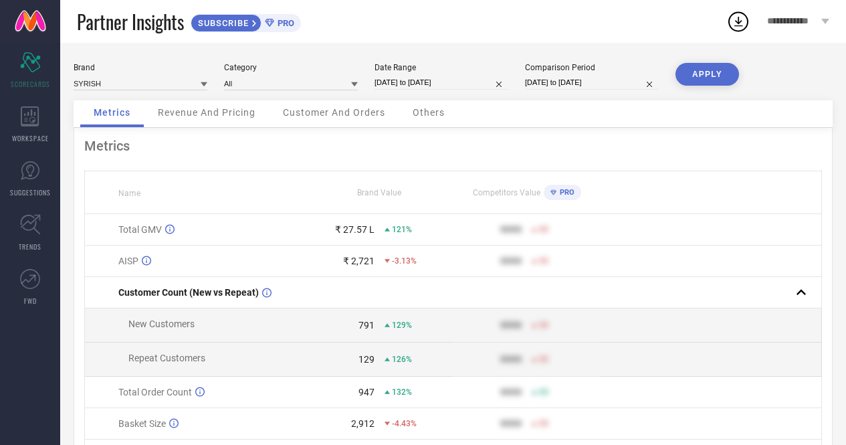
select select "8"
select select "2025"
select select "9"
select select "2025"
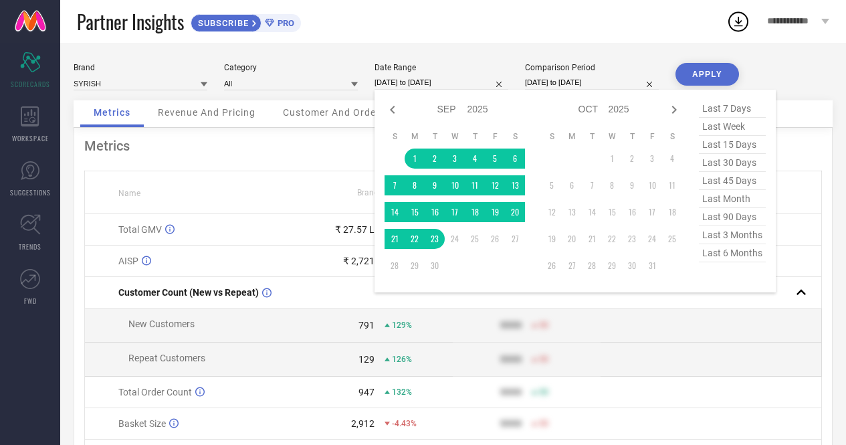
click at [391, 84] on input "[DATE] to [DATE]" at bounding box center [442, 83] width 134 height 14
click at [397, 110] on icon at bounding box center [393, 110] width 16 height 16
select select "7"
select select "2025"
select select "8"
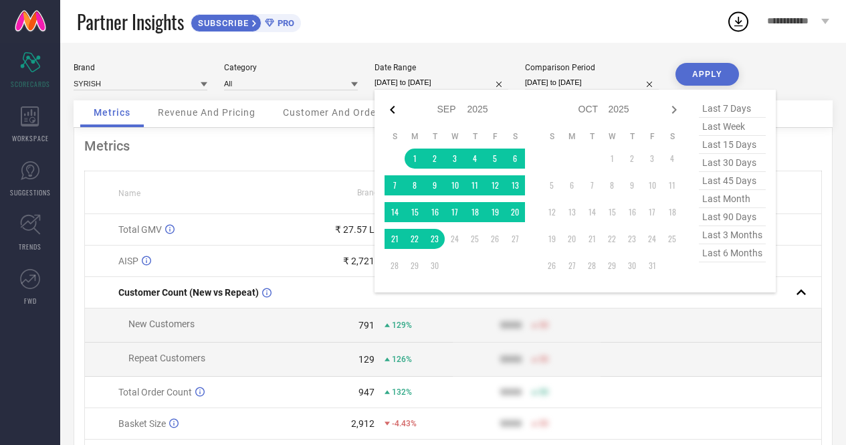
select select "2025"
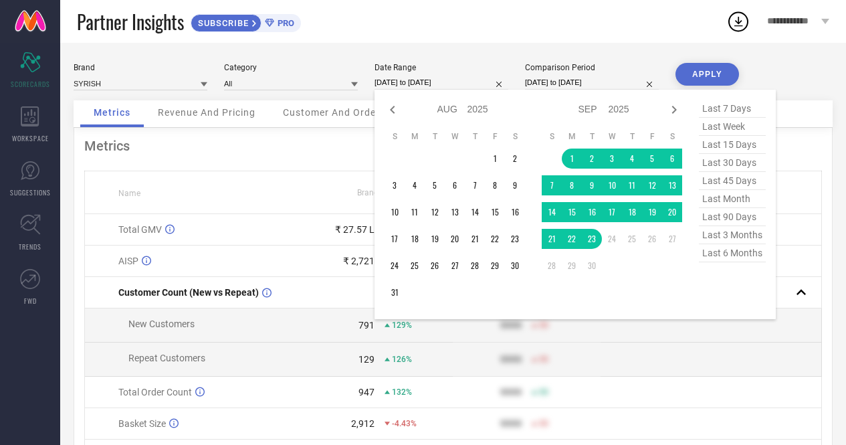
click at [397, 110] on icon at bounding box center [393, 110] width 16 height 16
select select "6"
select select "2025"
select select "7"
select select "2025"
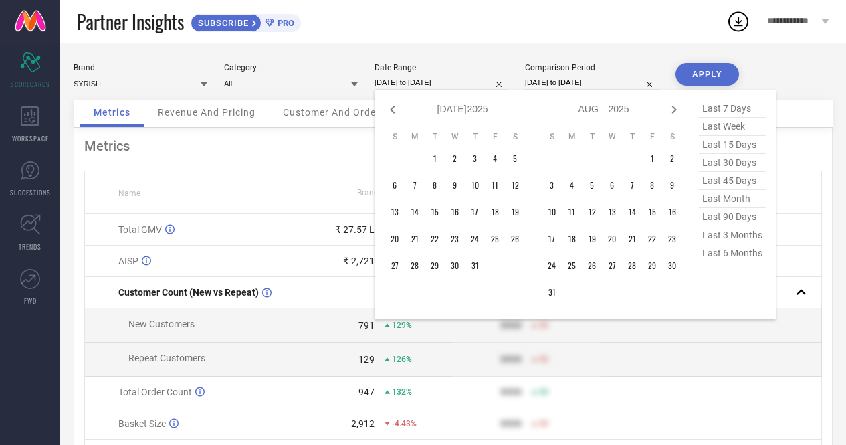
click at [397, 110] on icon at bounding box center [393, 110] width 16 height 16
select select "5"
select select "2025"
select select "6"
select select "2025"
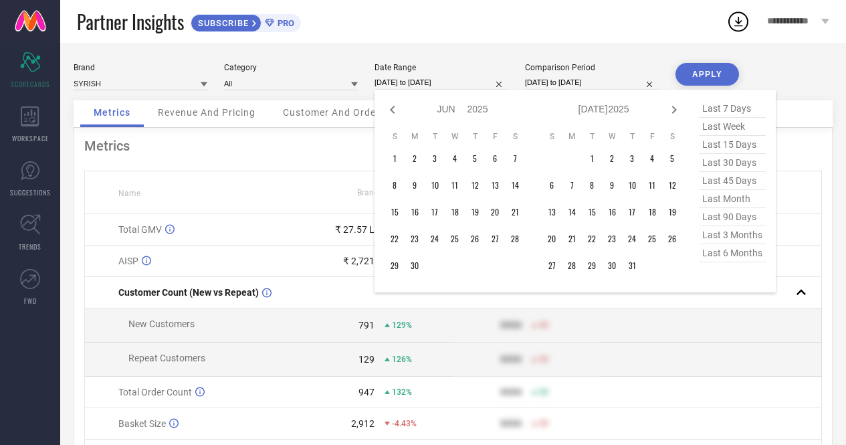
click at [397, 110] on icon at bounding box center [393, 110] width 16 height 16
select select "3"
select select "2025"
select select "4"
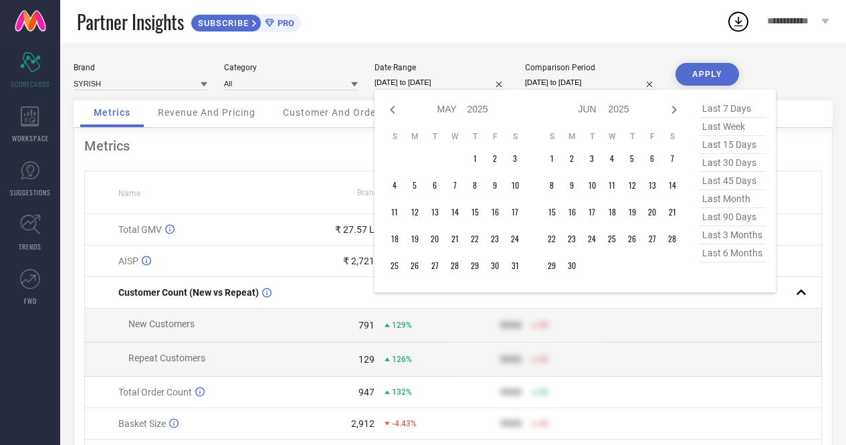
select select "2025"
type input "After [DATE]"
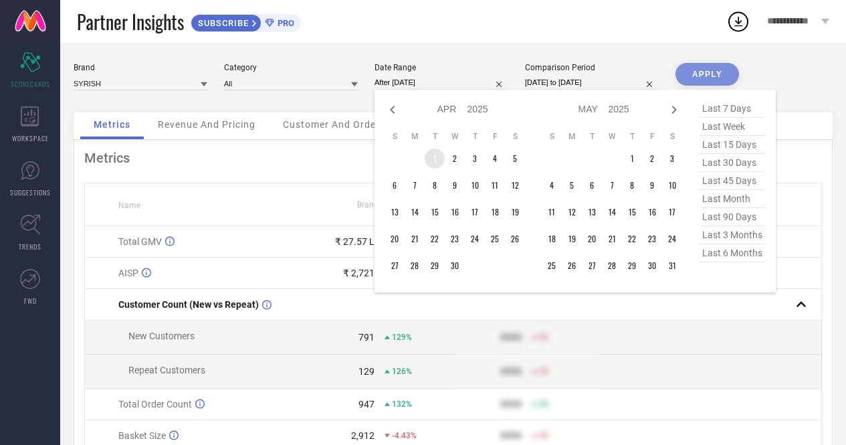
click at [435, 155] on td "1" at bounding box center [435, 159] width 20 height 20
click at [672, 110] on icon at bounding box center [674, 110] width 16 height 16
select select "4"
select select "2025"
select select "5"
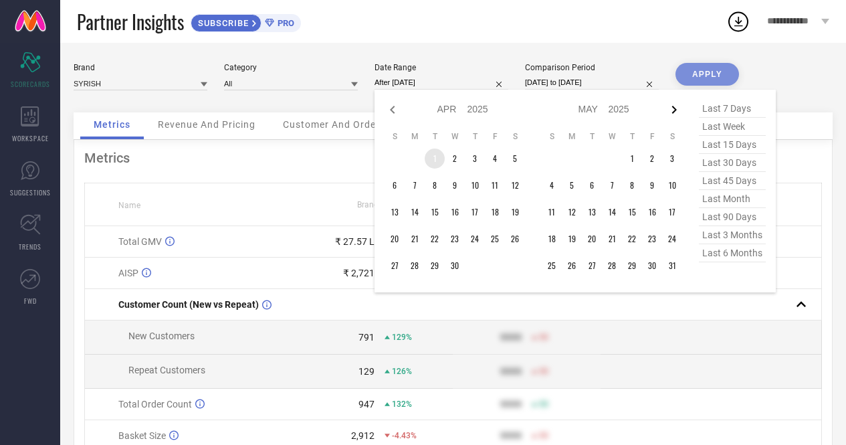
select select "2025"
click at [672, 110] on icon at bounding box center [674, 110] width 16 height 16
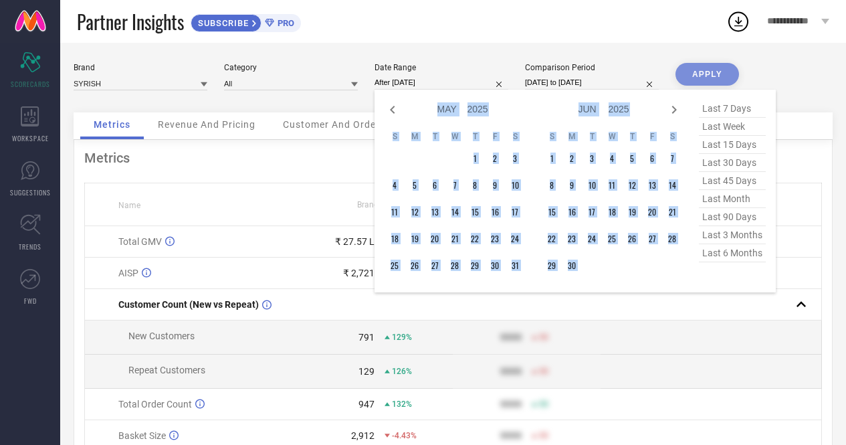
select select "5"
select select "2025"
select select "6"
select select "2025"
click at [672, 110] on icon at bounding box center [674, 110] width 16 height 16
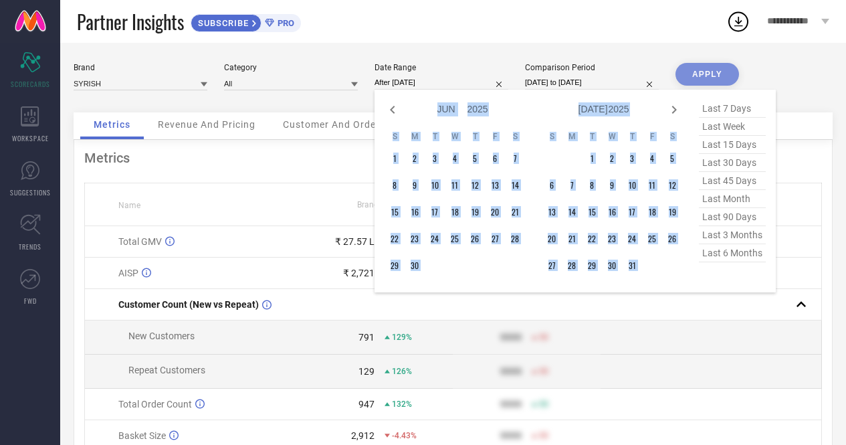
select select "6"
select select "2025"
select select "7"
select select "2025"
click at [672, 110] on icon at bounding box center [674, 110] width 16 height 16
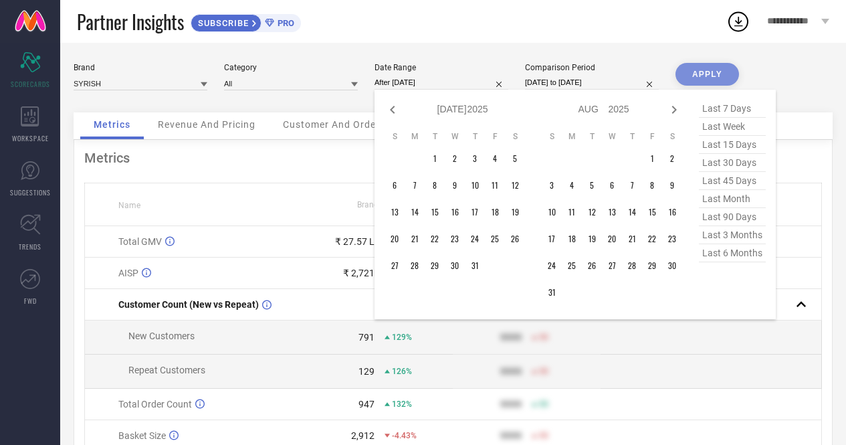
select select "7"
select select "2025"
select select "8"
select select "2025"
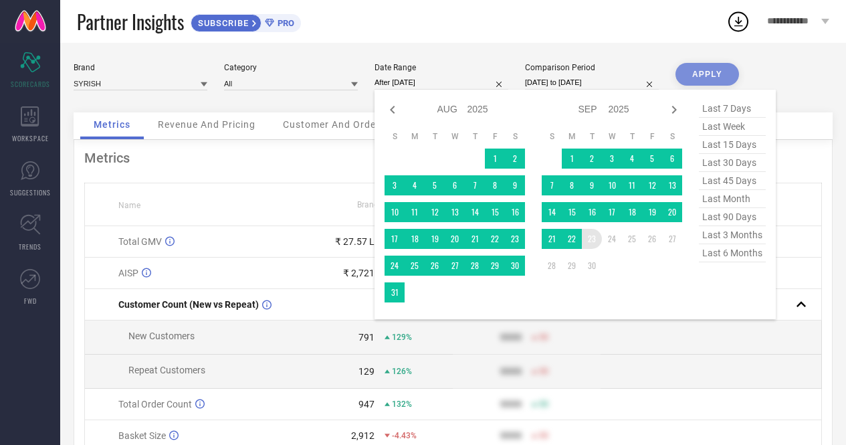
type input "[DATE] to [DATE]"
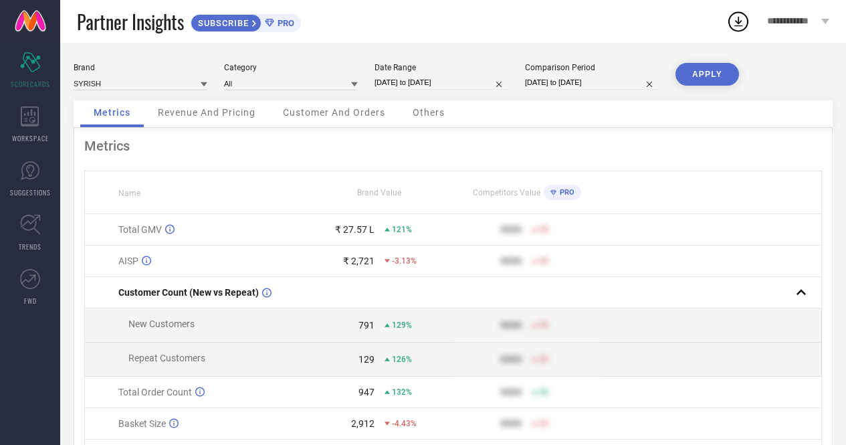
click at [713, 71] on button "APPLY" at bounding box center [708, 74] width 64 height 23
select select "3"
select select "2025"
select select "4"
select select "2025"
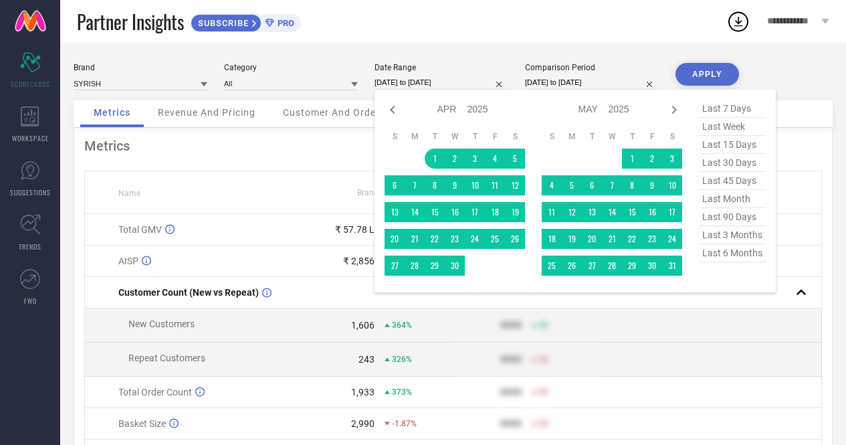
click at [419, 84] on input "[DATE] to [DATE]" at bounding box center [442, 83] width 134 height 14
click at [448, 112] on select "Jan Feb Mar Apr May Jun [DATE] Aug Sep Oct Nov Dec" at bounding box center [453, 109] width 30 height 19
select select "8"
select select "2025"
select select "9"
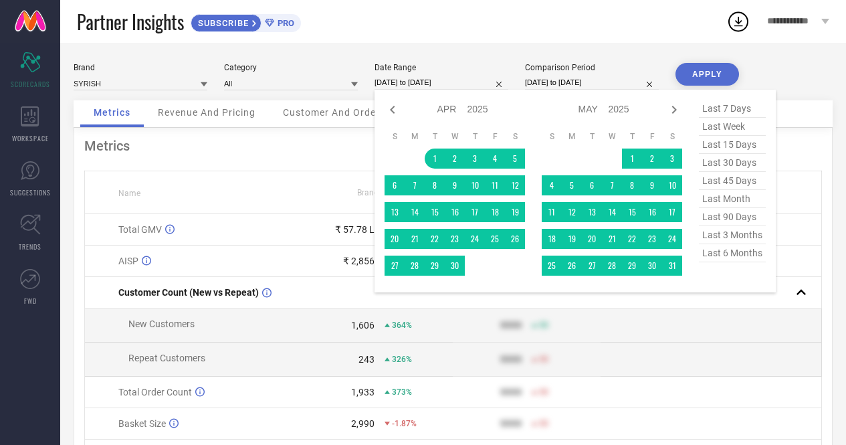
select select "2025"
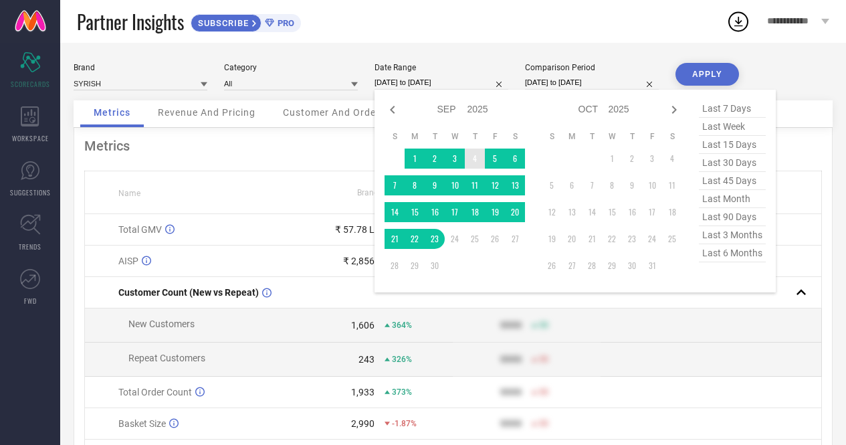
click at [478, 114] on select "2015 2016 2017 2018 2019 2020 2021 2022 2023 2024 2025 2026 2027 2028 2029 2030…" at bounding box center [478, 109] width 21 height 19
select select "8"
select select "2024"
select select "9"
select select "2024"
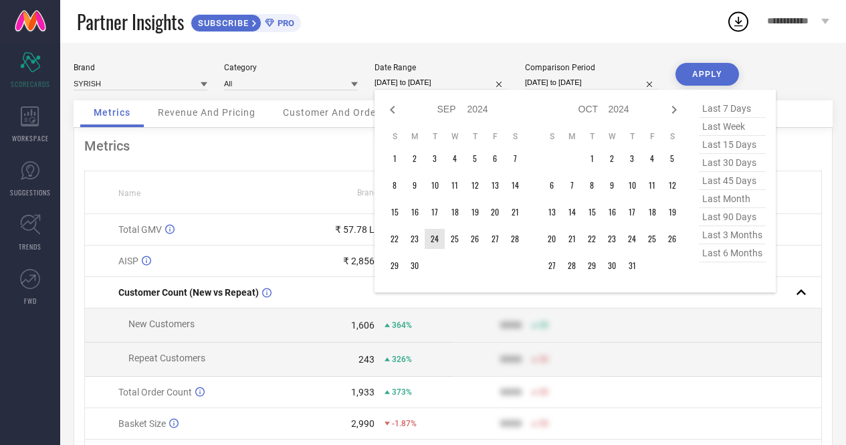
type input "After [DATE]"
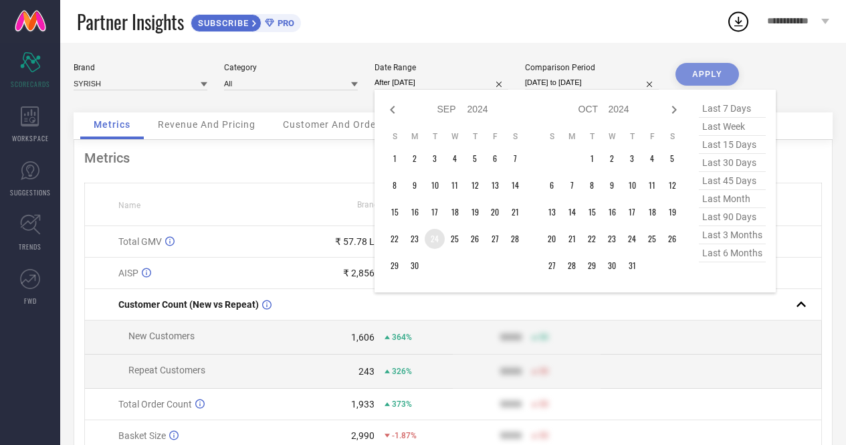
click at [435, 246] on td "24" at bounding box center [435, 239] width 20 height 20
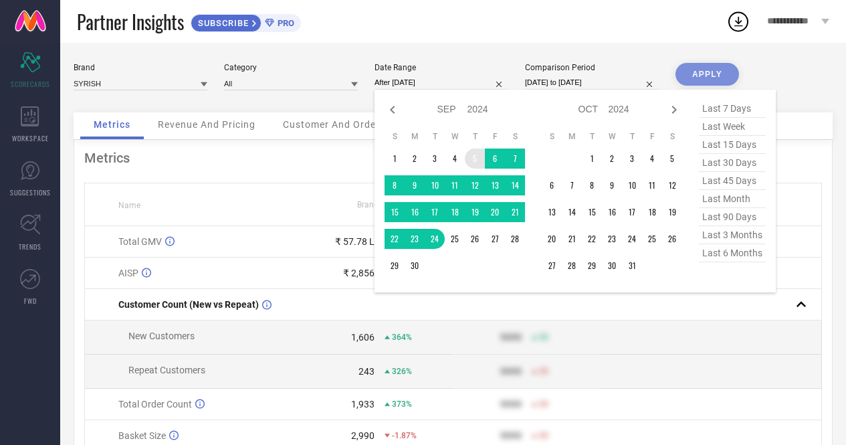
click at [470, 114] on select "2014 2015 2016 2017 2018 2019 2020 2021 2022 2023 2024 2025 2026 2027 2028 2029…" at bounding box center [478, 109] width 21 height 19
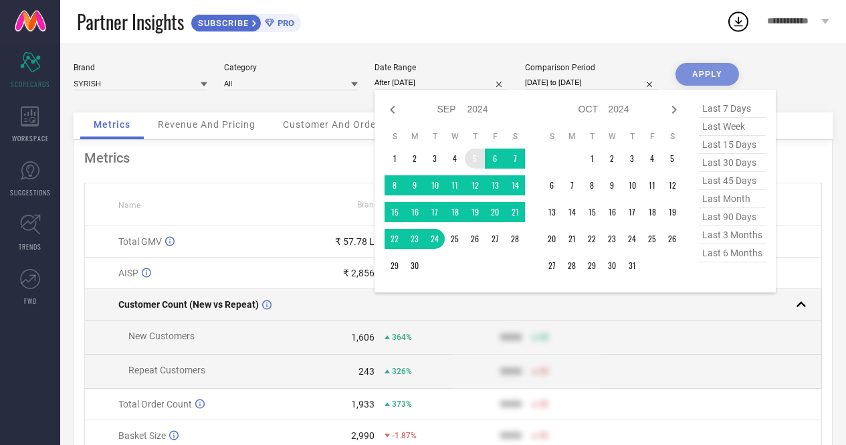
select select "8"
select select "2025"
select select "9"
select select "2025"
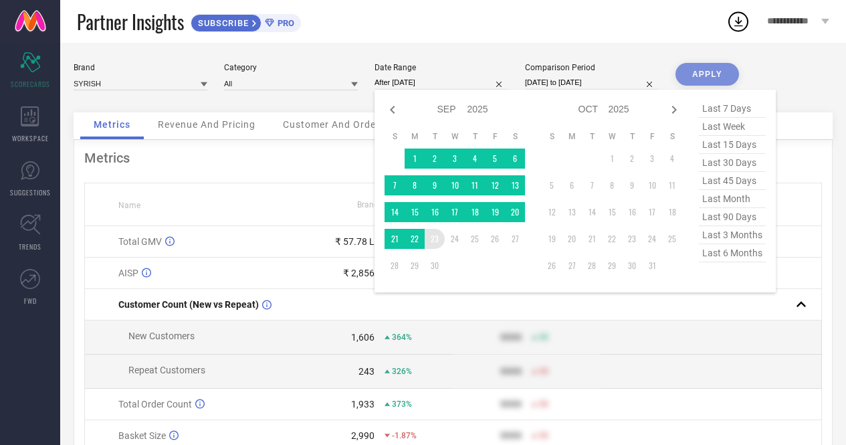
type input "[DATE] to [DATE]"
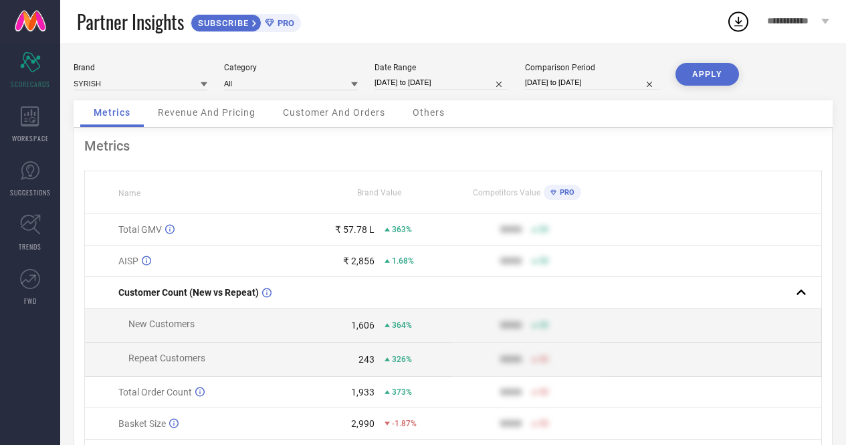
click at [713, 74] on button "APPLY" at bounding box center [708, 74] width 64 height 23
